Goal: Task Accomplishment & Management: Manage account settings

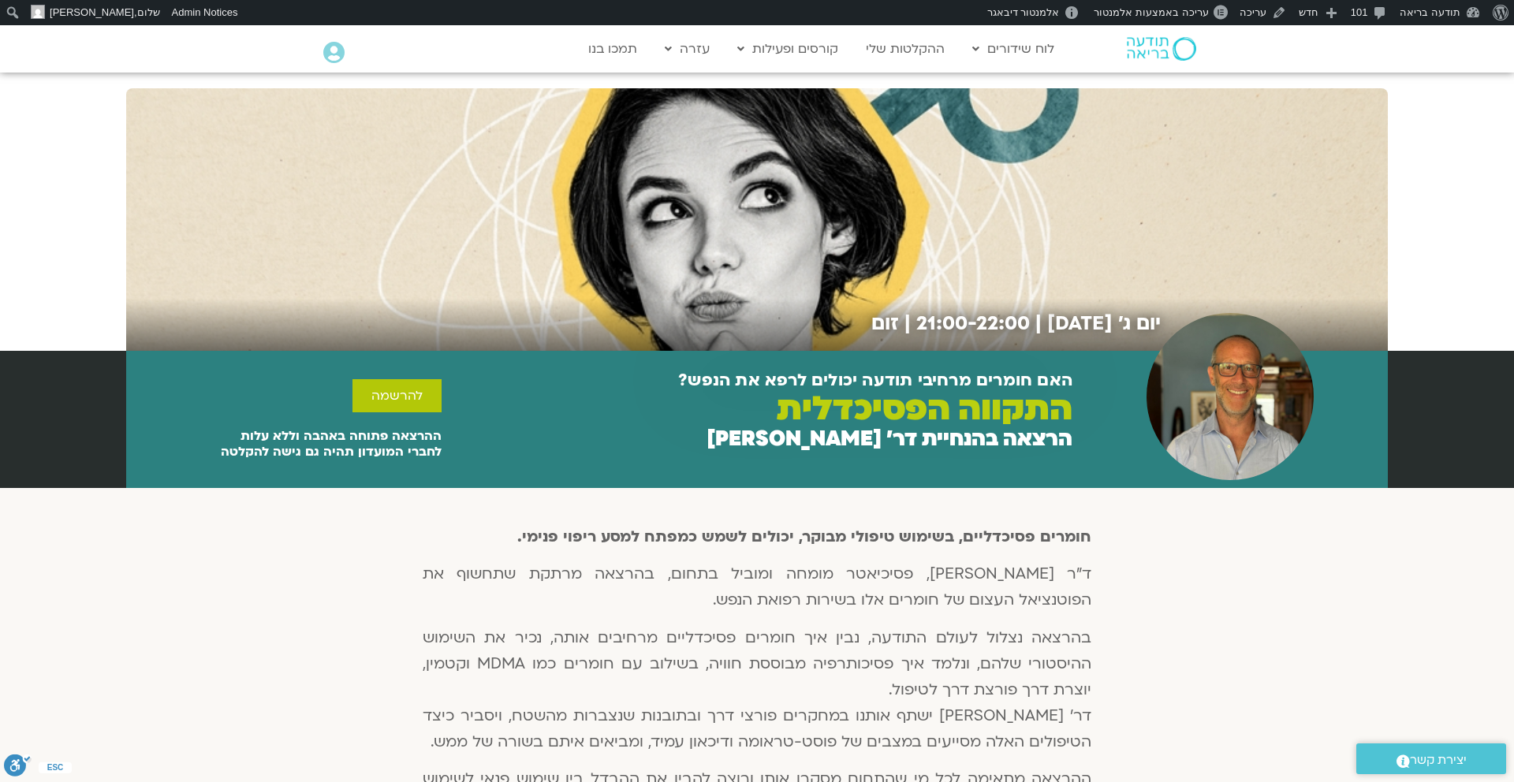
click at [1282, 217] on div "יום ג׳ [DATE] | 21:00-22:00 | זום" at bounding box center [757, 219] width 1262 height 263
click at [1264, 15] on link "עריכה" at bounding box center [1263, 12] width 59 height 25
click at [1183, 12] on span "עריכה באמצעות אלמנטור" at bounding box center [1151, 12] width 114 height 12
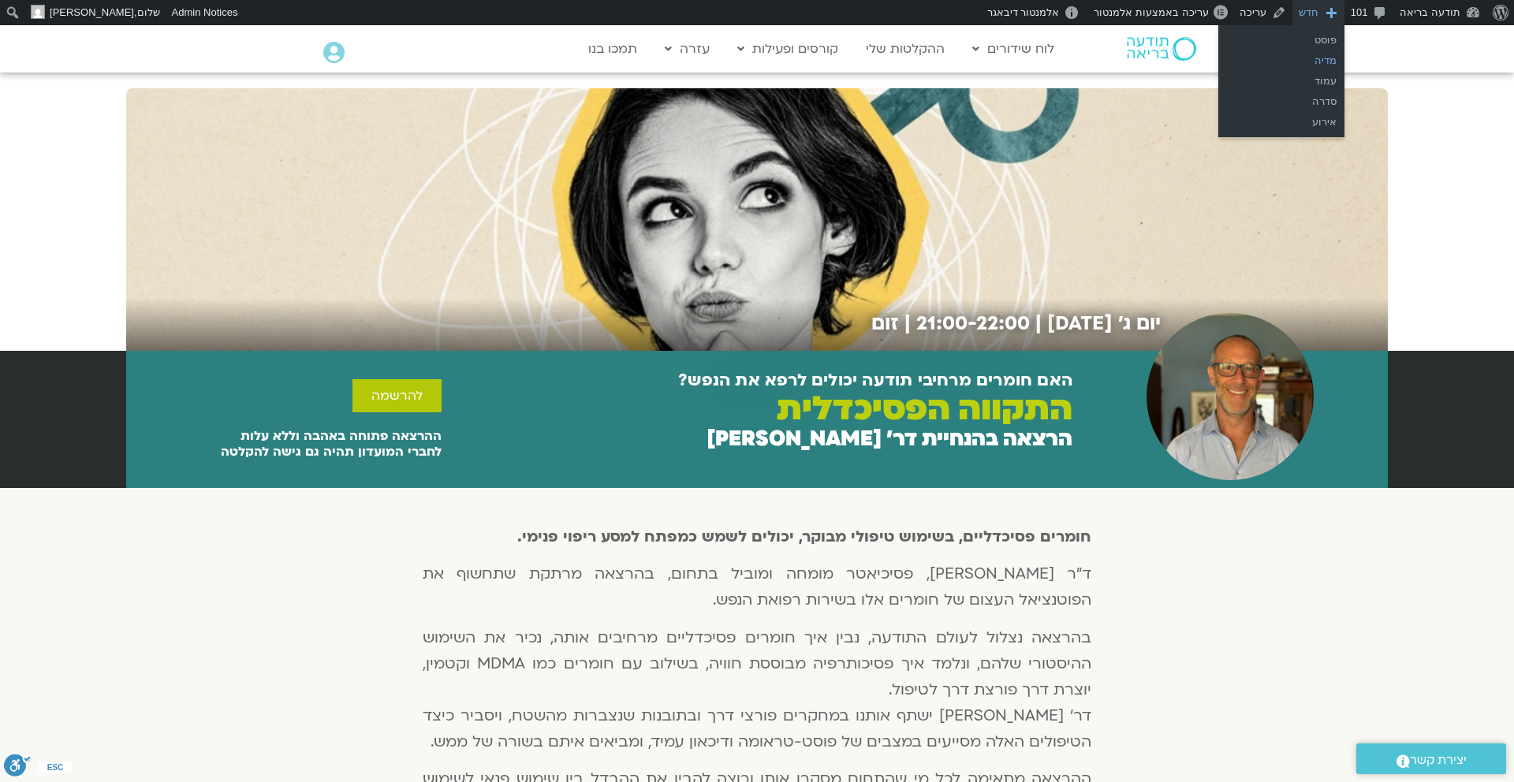
click at [1312, 56] on link "מדיה" at bounding box center [1282, 60] width 126 height 21
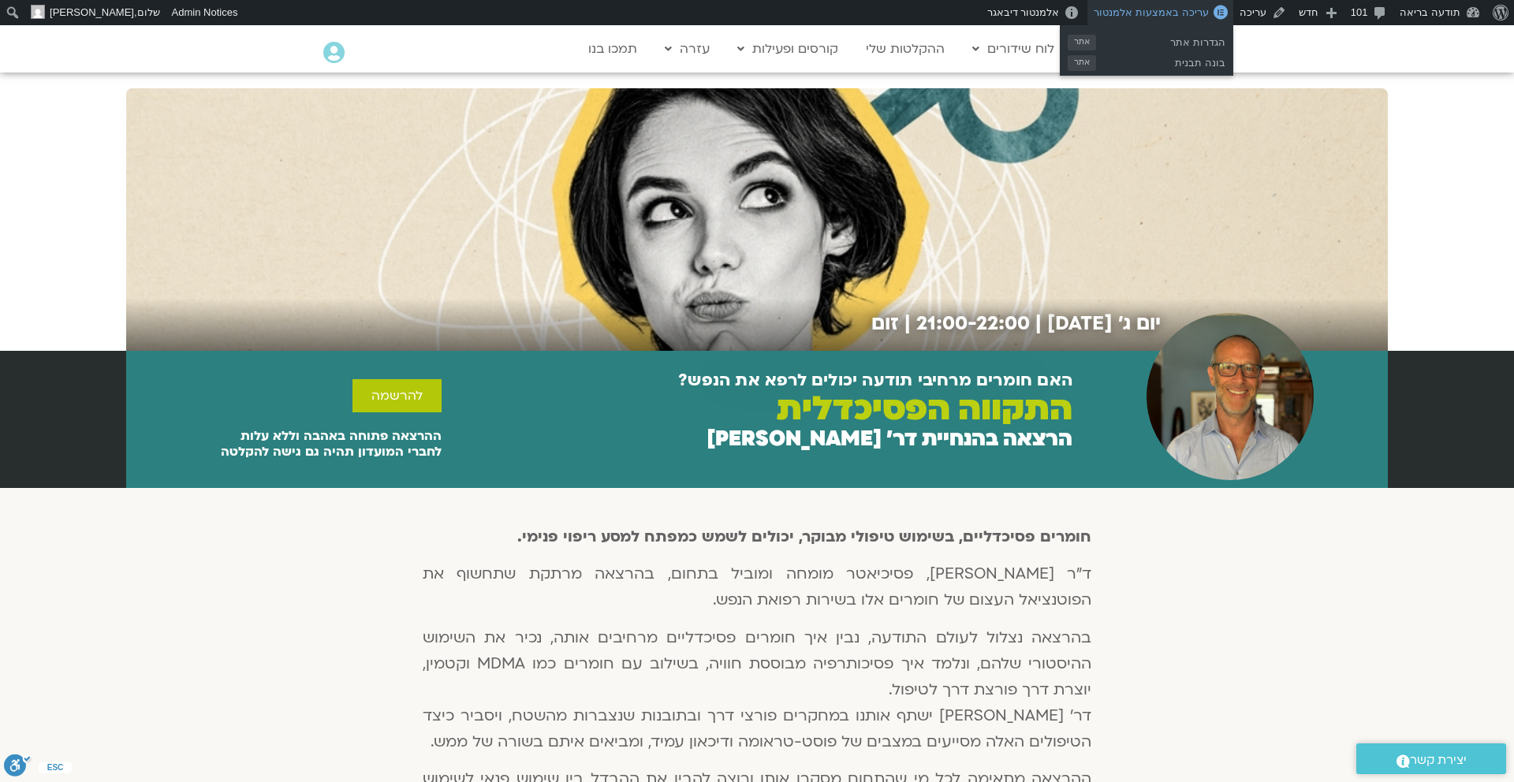
click at [1197, 13] on span "עריכה באמצעות אלמנטור" at bounding box center [1151, 12] width 114 height 12
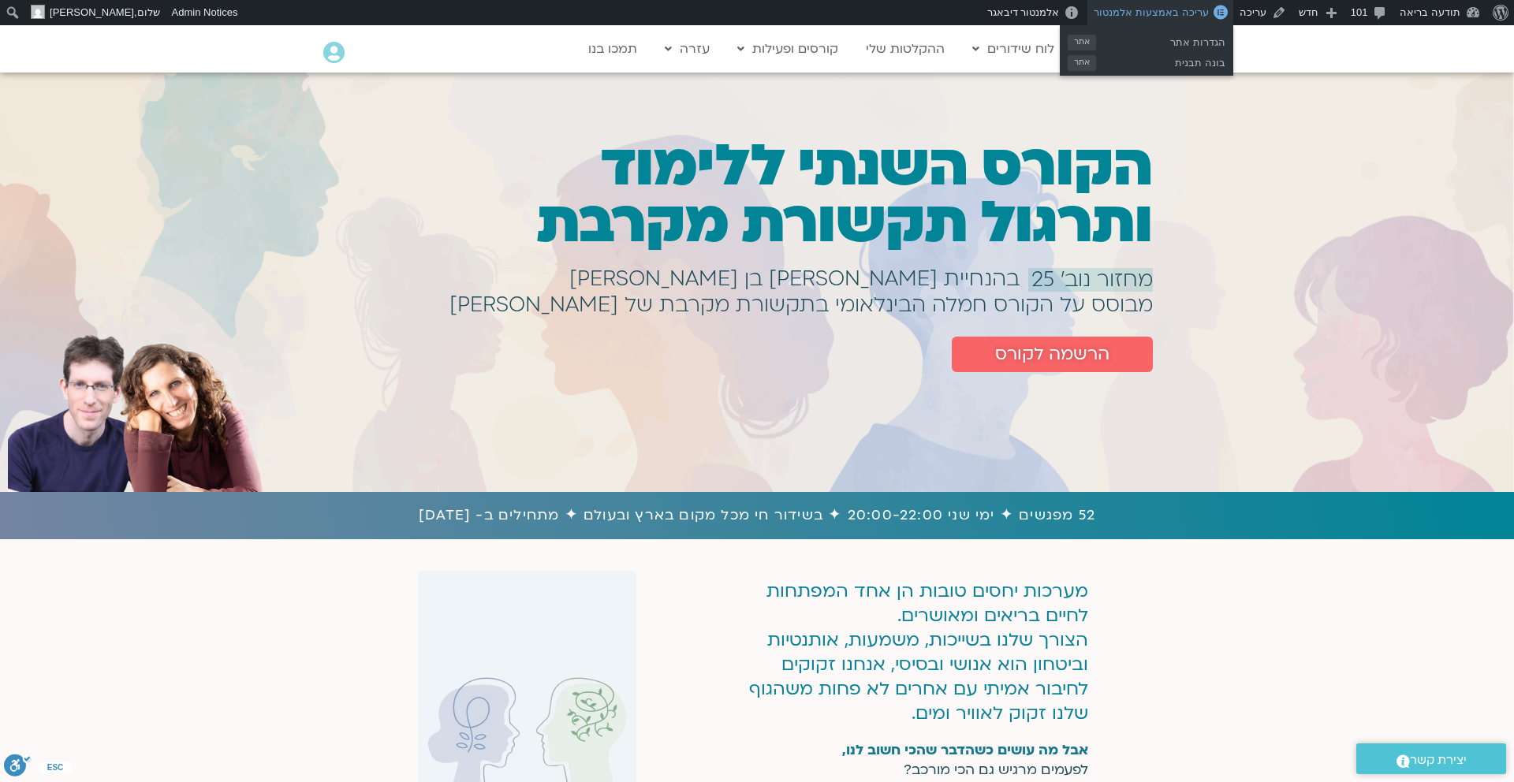
click at [1208, 16] on span "עריכה באמצעות אלמנטור" at bounding box center [1151, 12] width 114 height 12
